Goal: Task Accomplishment & Management: Complete application form

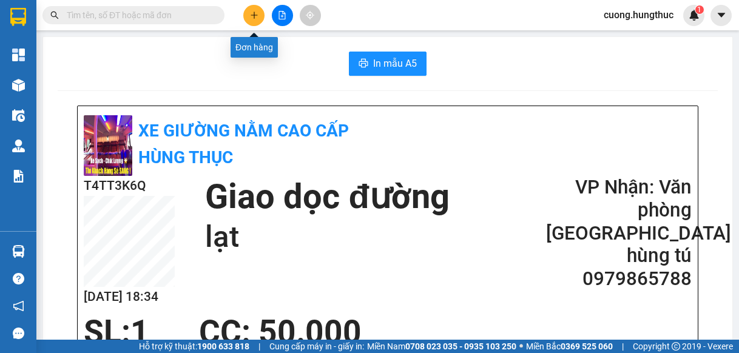
click at [251, 10] on button at bounding box center [253, 15] width 21 height 21
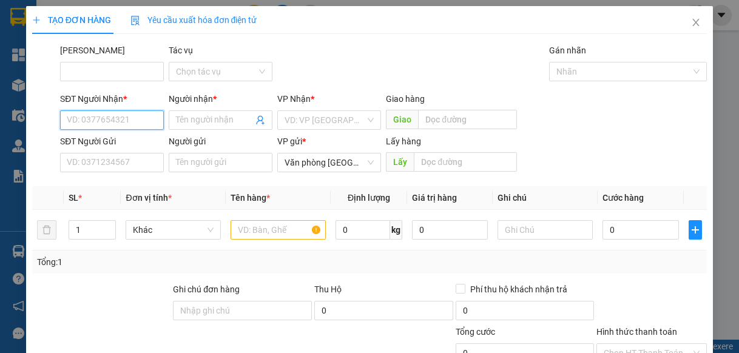
click at [110, 121] on input "SĐT Người Nhận *" at bounding box center [112, 119] width 104 height 19
click at [139, 138] on div "0977100693 - ả thương" at bounding box center [112, 144] width 90 height 13
type input "0977100693"
type input "ả thương"
type input "0977100693"
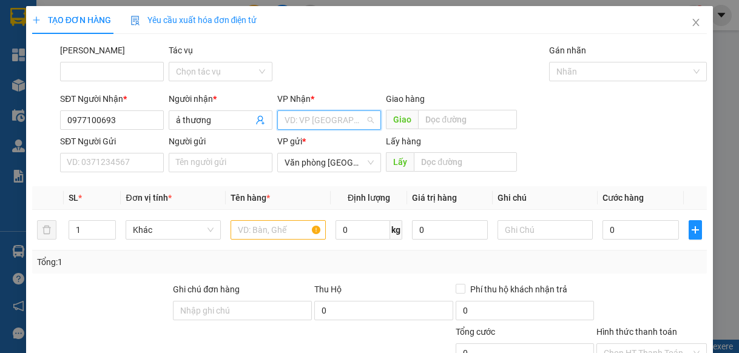
click at [330, 119] on input "search" at bounding box center [324, 120] width 81 height 18
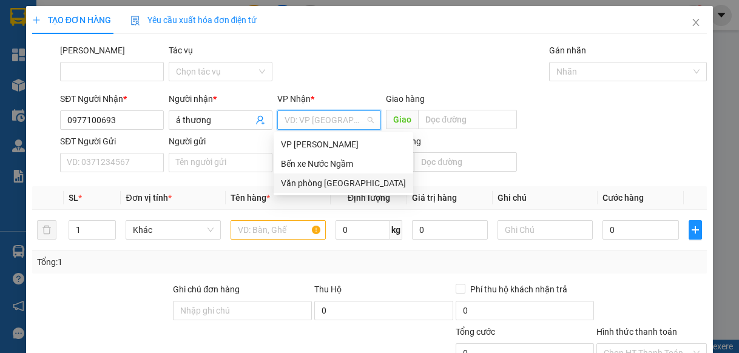
click at [336, 190] on div "Văn phòng [GEOGRAPHIC_DATA]" at bounding box center [342, 182] width 139 height 19
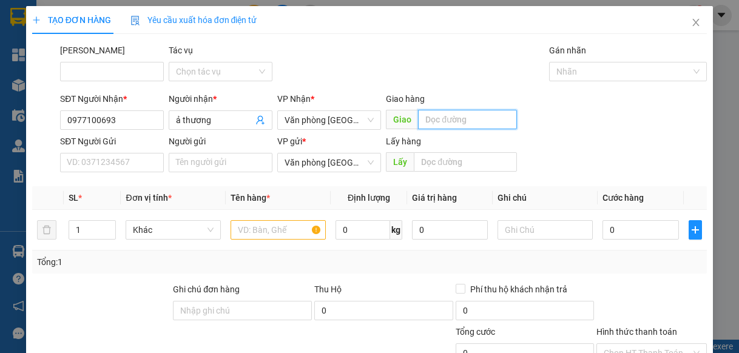
click at [434, 124] on input "text" at bounding box center [467, 119] width 99 height 19
type input "lạt"
click at [261, 235] on input "text" at bounding box center [277, 229] width 95 height 19
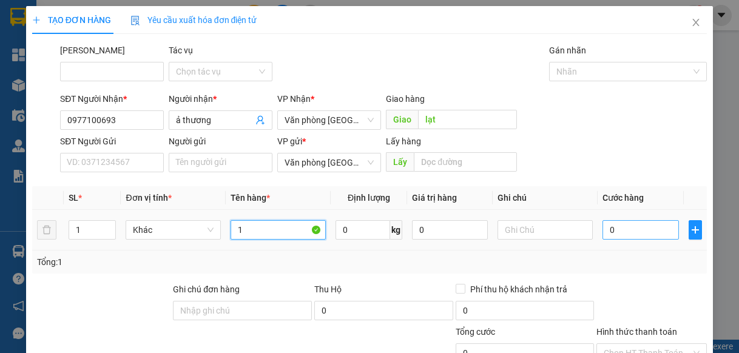
type input "1"
click at [618, 235] on input "0" at bounding box center [640, 229] width 76 height 19
type input "1"
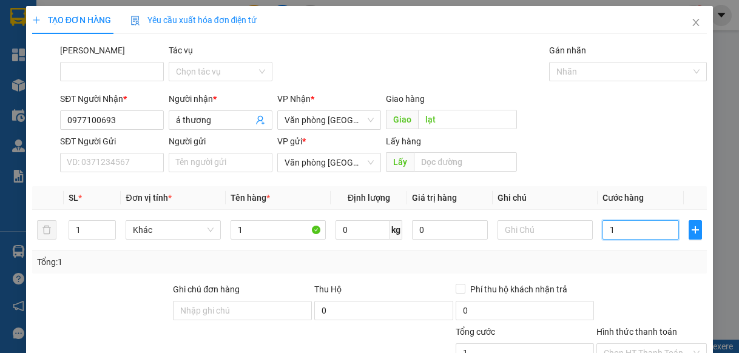
type input "0"
click at [602, 233] on input "0" at bounding box center [640, 229] width 76 height 19
type input "40"
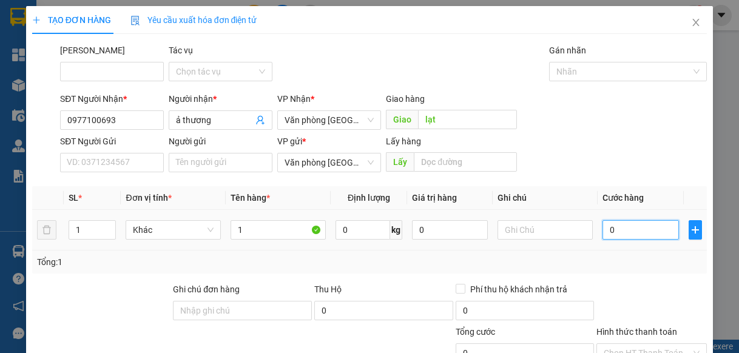
type input "40"
type input "400"
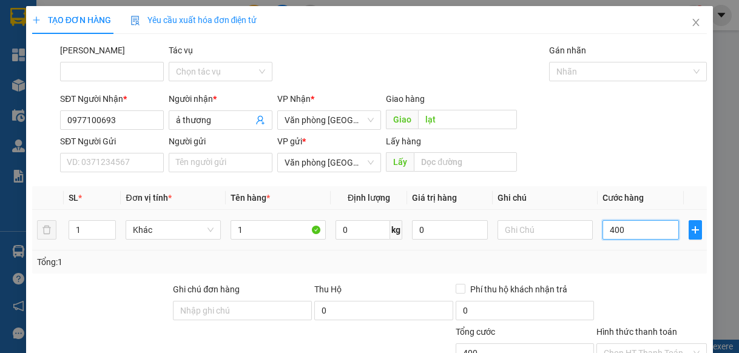
type input "4.000"
type input "40.000"
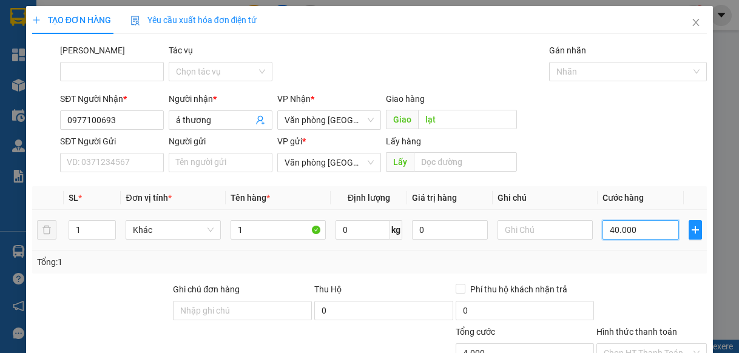
type input "40.000"
type input "400.000"
type input "40.000"
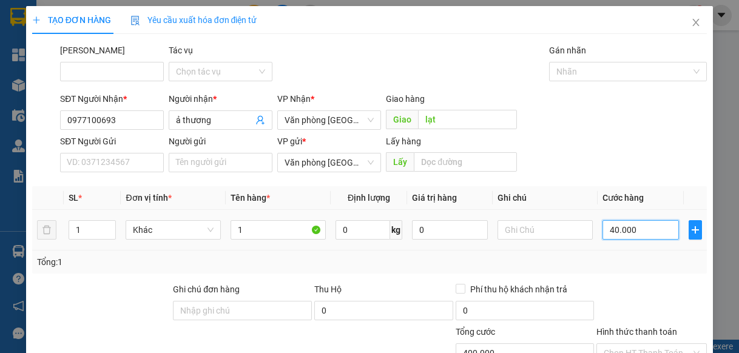
type input "40.000"
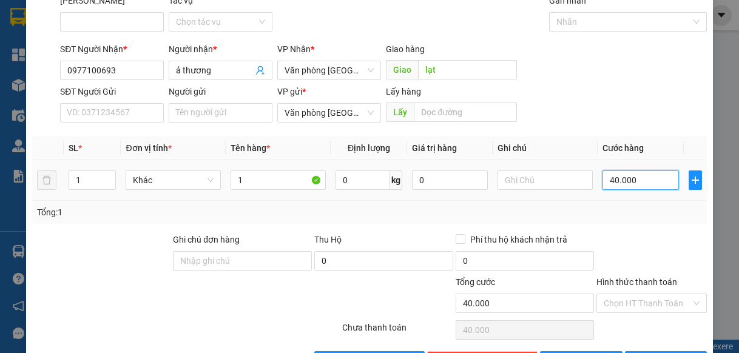
scroll to position [91, 0]
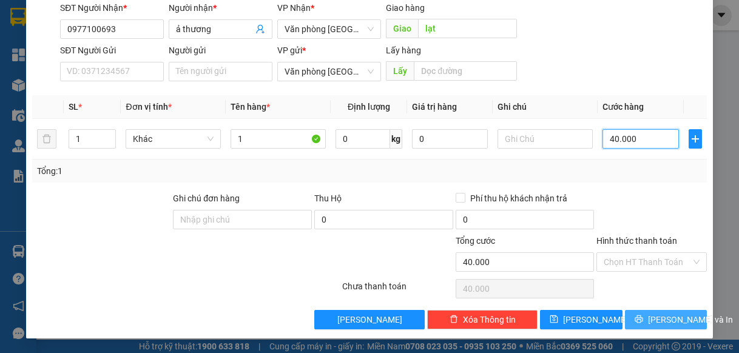
type input "40.000"
click at [642, 311] on button "[PERSON_NAME] và In" at bounding box center [666, 319] width 82 height 19
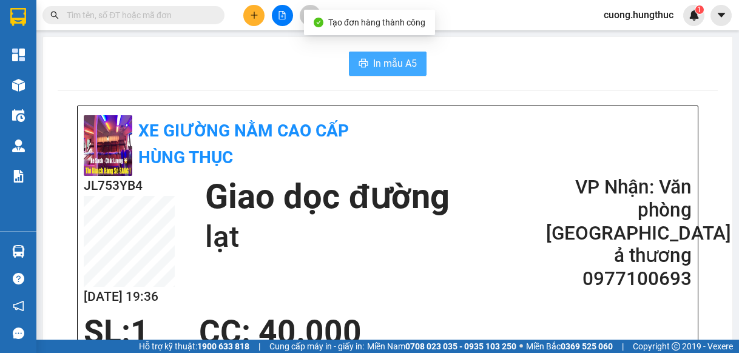
click at [412, 75] on button "In mẫu A5" at bounding box center [388, 64] width 78 height 24
click at [366, 59] on button "In mẫu A5" at bounding box center [388, 64] width 78 height 24
